Goal: Use online tool/utility

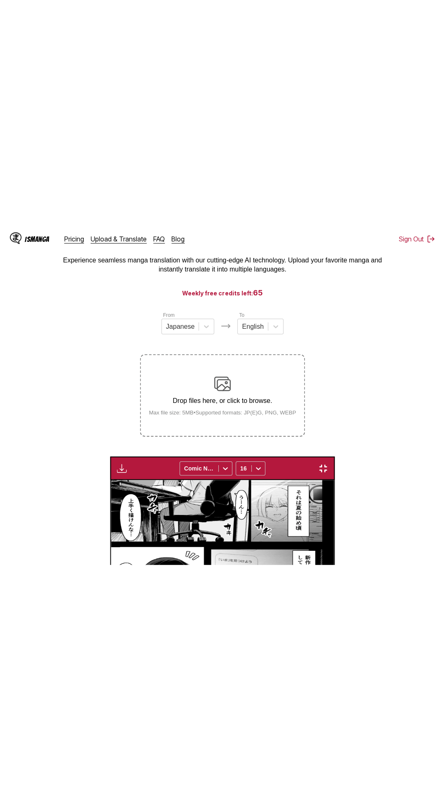
scroll to position [46, 0]
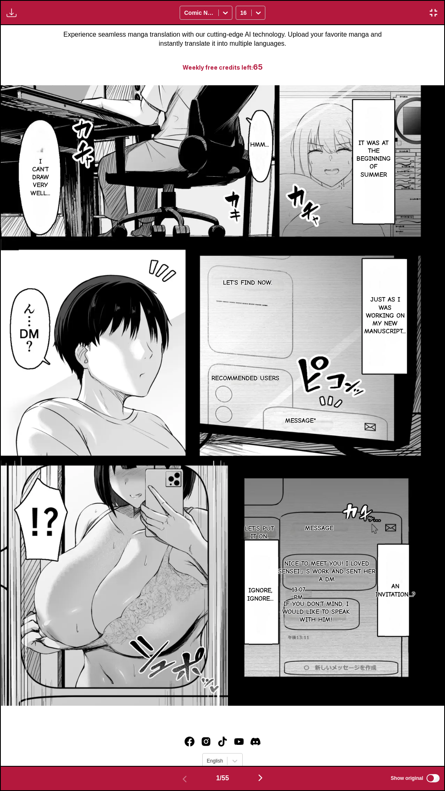
click at [363, 0] on div "Download Panel Download All Comic Neue 16" at bounding box center [222, 12] width 445 height 25
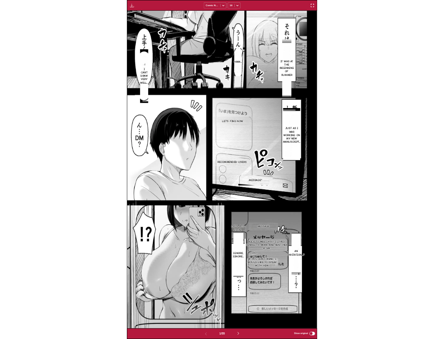
scroll to position [215, 0]
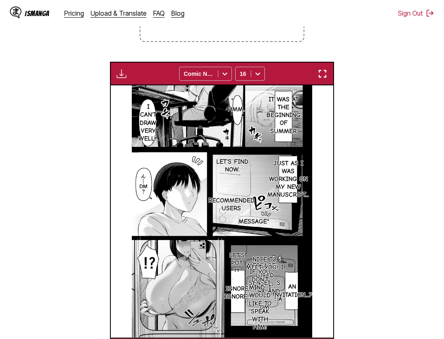
click at [327, 70] on img "button" at bounding box center [323, 74] width 10 height 10
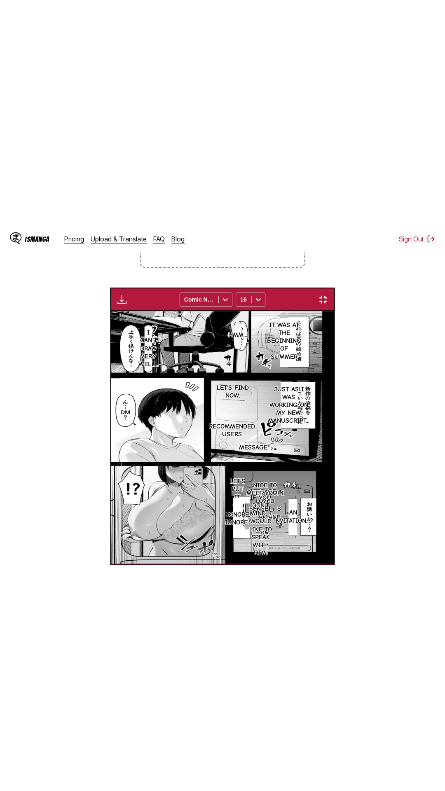
scroll to position [52, 0]
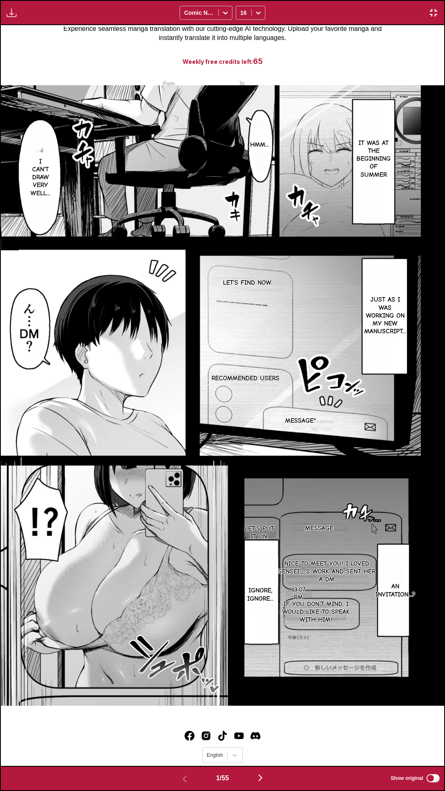
click at [430, 0] on div "Download Panel Download All Comic Neue 16" at bounding box center [222, 12] width 445 height 25
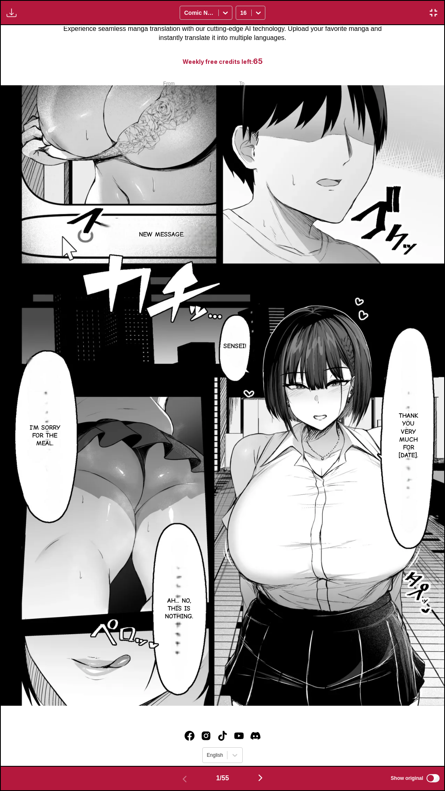
scroll to position [0, 0]
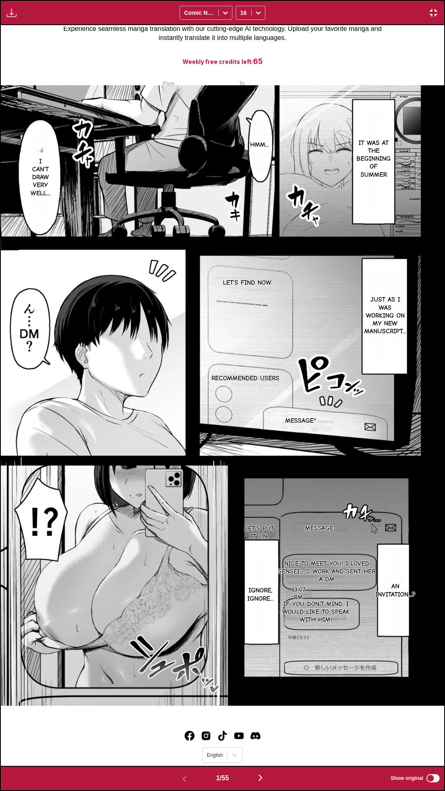
click at [306, 0] on div "Download Panel Download All Comic Neue 16" at bounding box center [222, 12] width 445 height 25
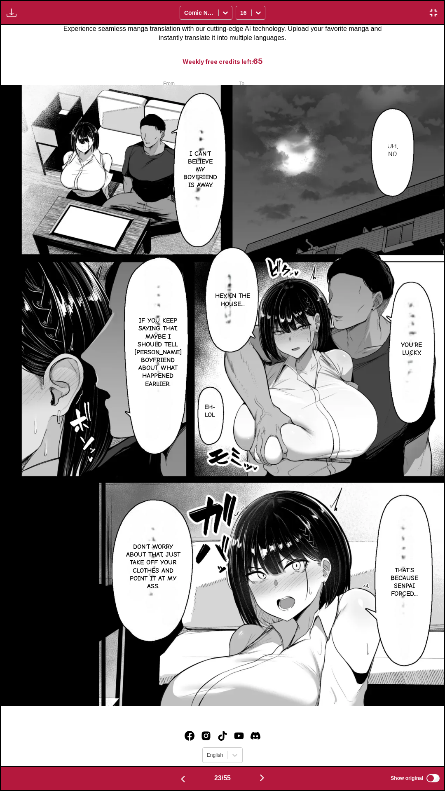
scroll to position [0, 9749]
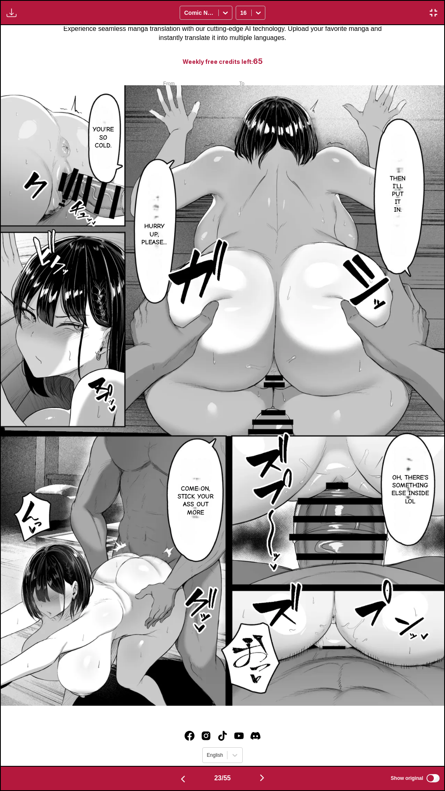
click at [431, 338] on label "Show original" at bounding box center [415, 778] width 50 height 11
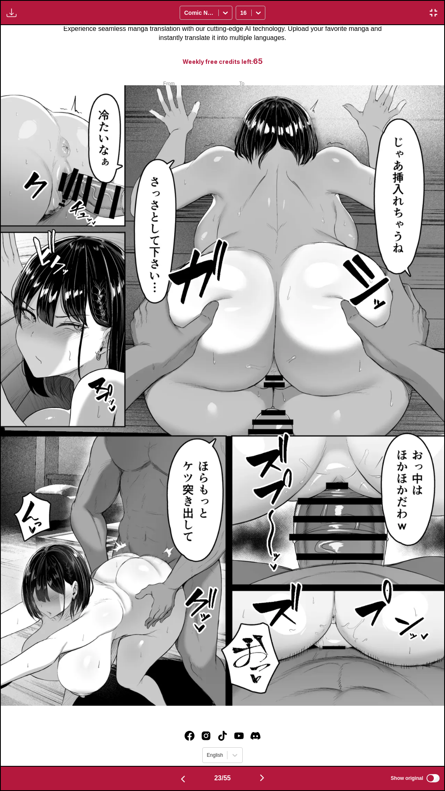
scroll to position [0, 10192]
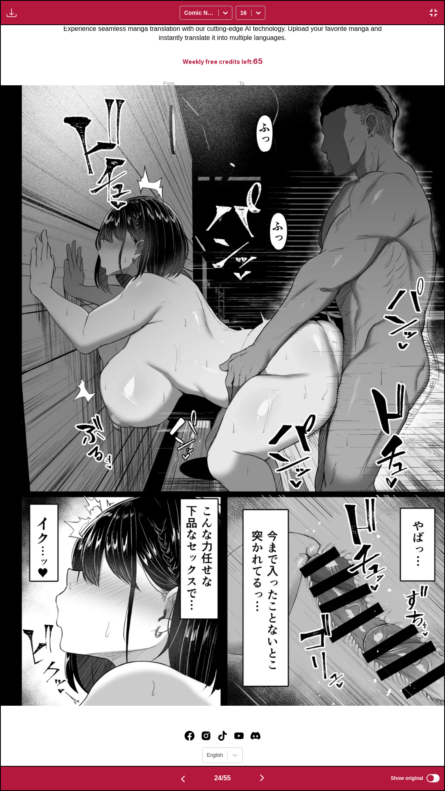
click at [431, 338] on label "Show original" at bounding box center [415, 778] width 50 height 11
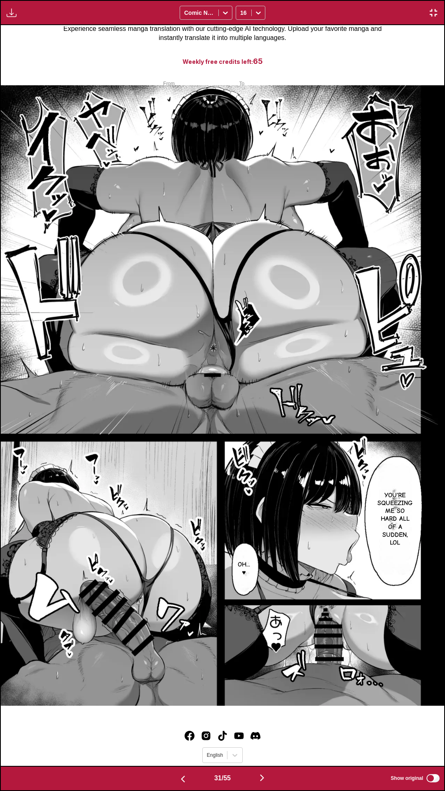
scroll to position [0, 0]
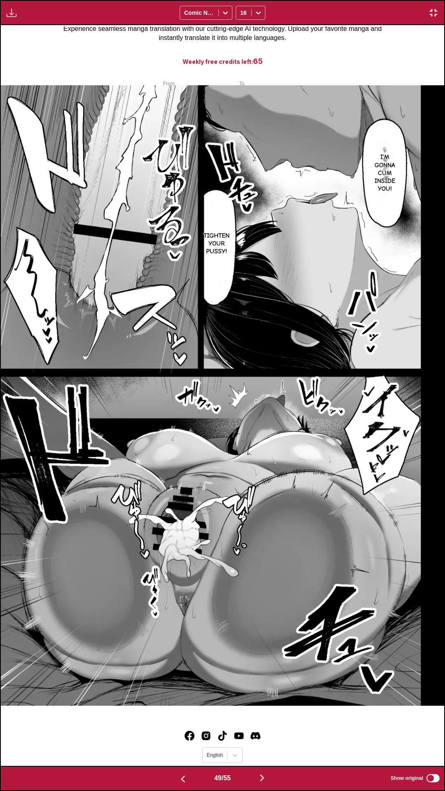
click at [431, 338] on label "Show original" at bounding box center [415, 778] width 50 height 11
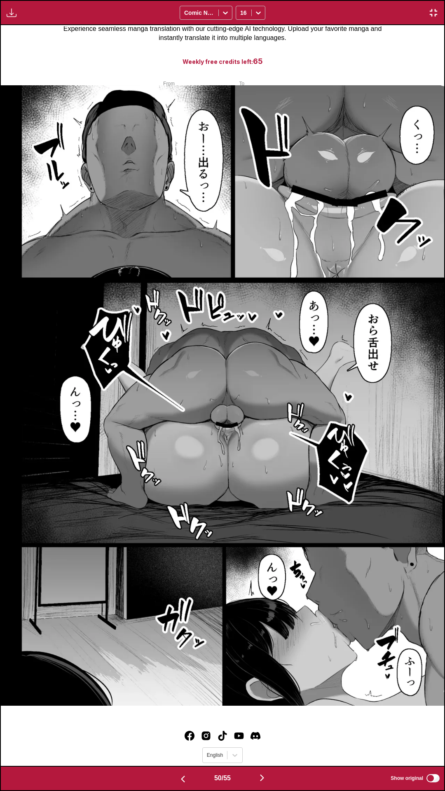
click at [431, 338] on label "Show original" at bounding box center [415, 778] width 50 height 11
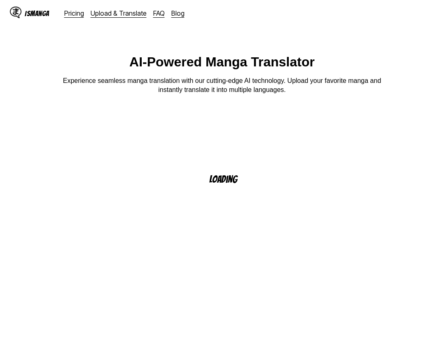
scroll to position [8, 0]
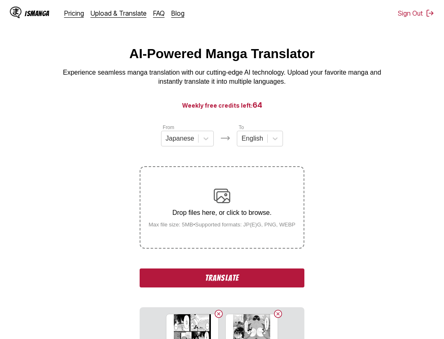
click at [247, 276] on button "Translate" at bounding box center [222, 277] width 165 height 19
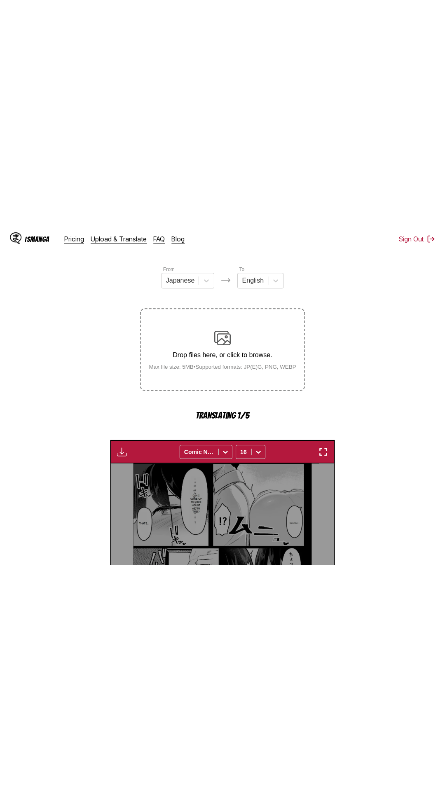
scroll to position [50, 0]
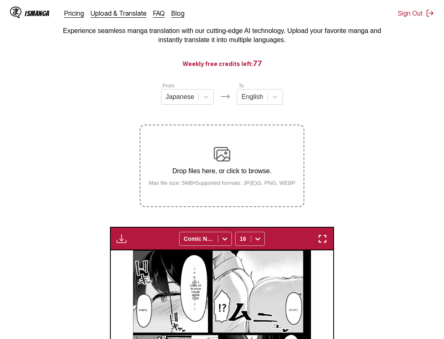
click at [325, 243] on img "button" at bounding box center [323, 239] width 10 height 10
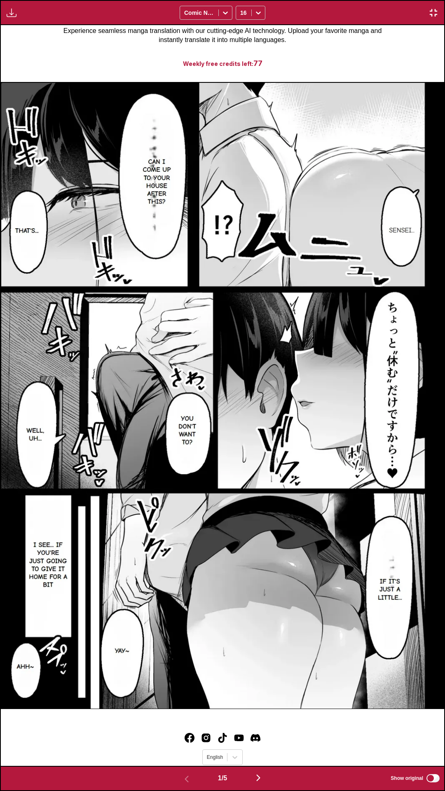
click at [350, 0] on div "Download Panel Download All Comic Neue 16" at bounding box center [222, 12] width 445 height 25
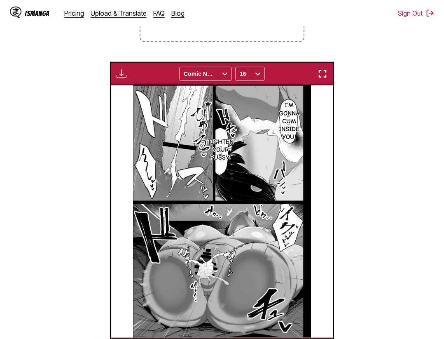
scroll to position [0, 890]
drag, startPoint x: 367, startPoint y: 164, endPoint x: 402, endPoint y: 49, distance: 120.4
click at [368, 160] on section "From Japanese To English Drop files here, or click to browse. Max file size: 5M…" at bounding box center [222, 139] width 431 height 444
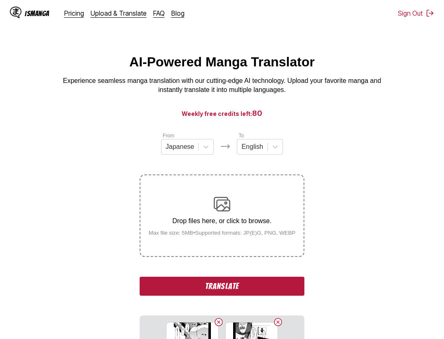
drag, startPoint x: 159, startPoint y: 279, endPoint x: 135, endPoint y: 293, distance: 27.1
click at [159, 279] on button "Translate" at bounding box center [222, 285] width 165 height 19
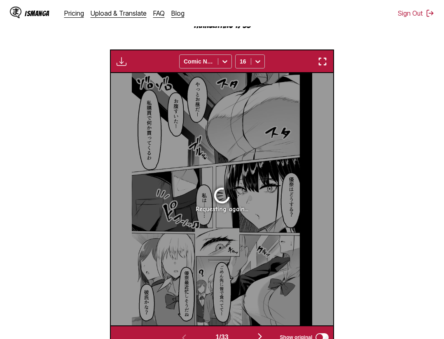
scroll to position [46, 0]
